Goal: Task Accomplishment & Management: Use online tool/utility

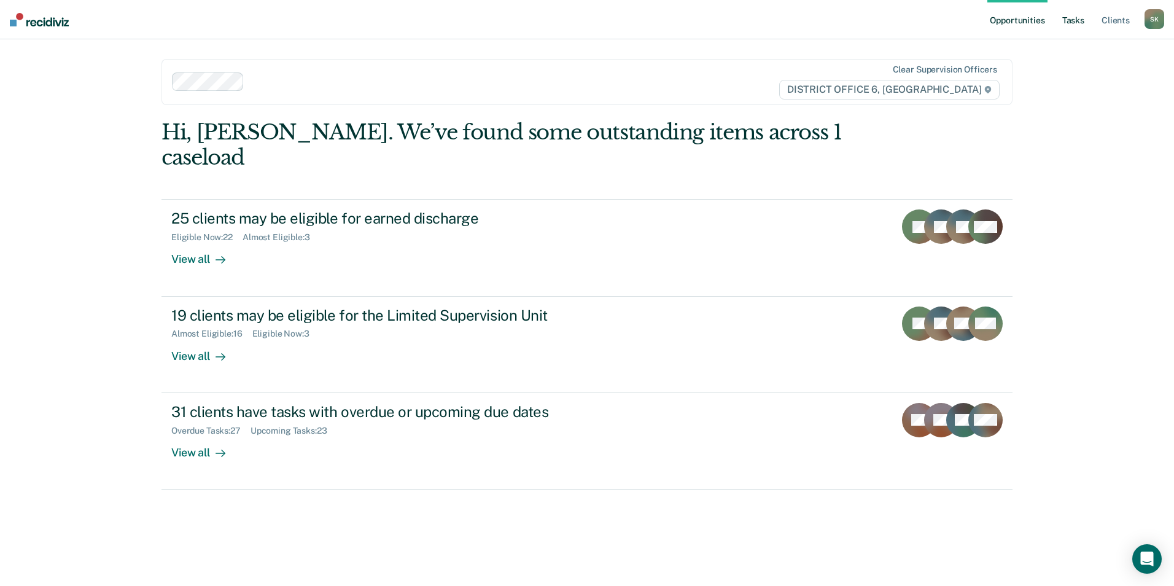
click at [1078, 23] on link "Tasks" at bounding box center [1073, 19] width 27 height 39
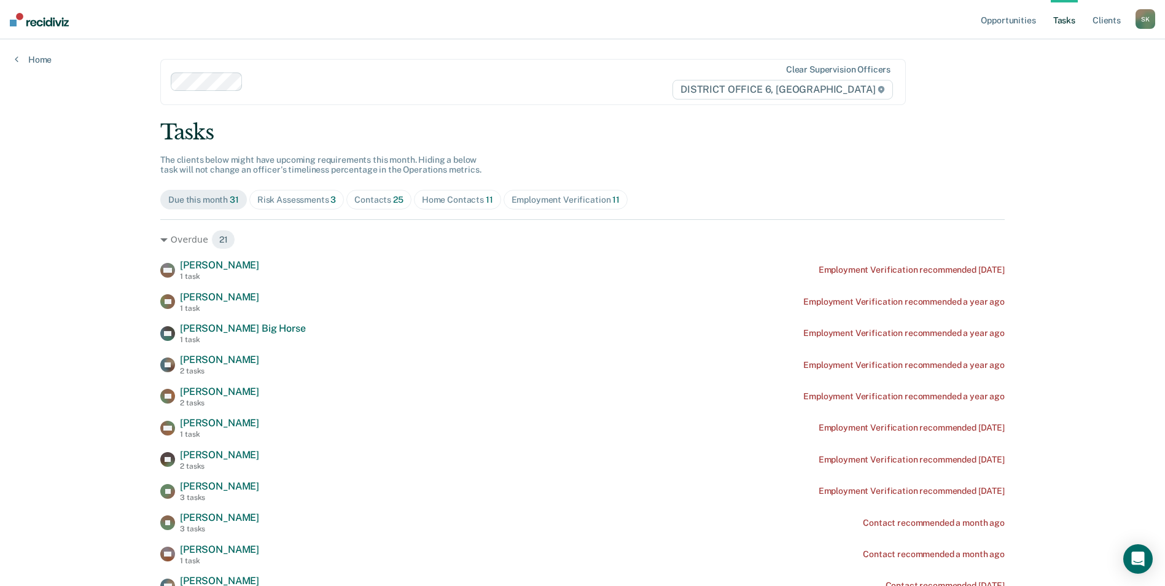
click at [393, 201] on span "25" at bounding box center [398, 200] width 10 height 10
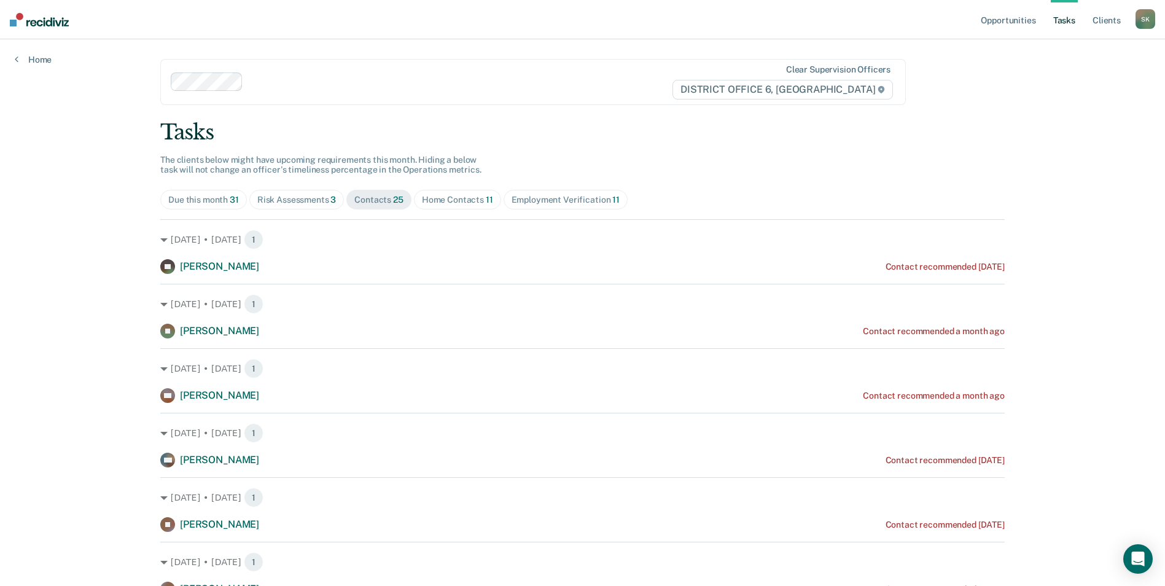
click at [470, 199] on div "Home Contacts 11" at bounding box center [457, 200] width 71 height 10
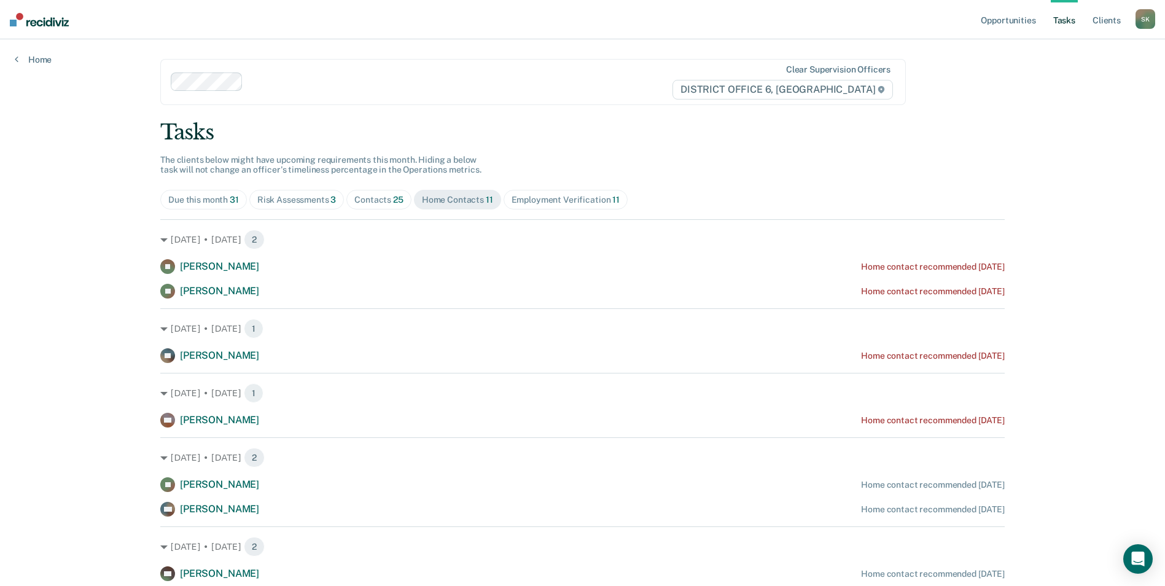
click at [1145, 26] on div "S K" at bounding box center [1146, 19] width 20 height 20
click at [1073, 80] on link "Log Out" at bounding box center [1096, 81] width 99 height 10
